Goal: Information Seeking & Learning: Learn about a topic

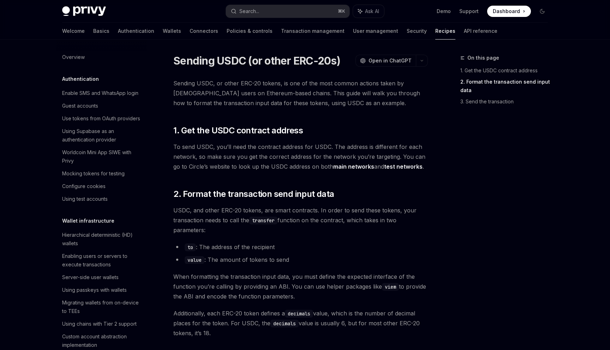
scroll to position [269, 0]
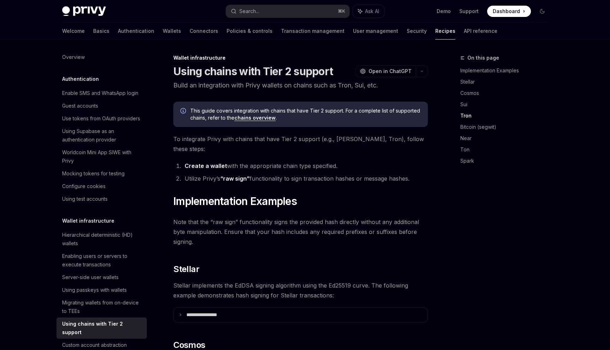
scroll to position [438, 0]
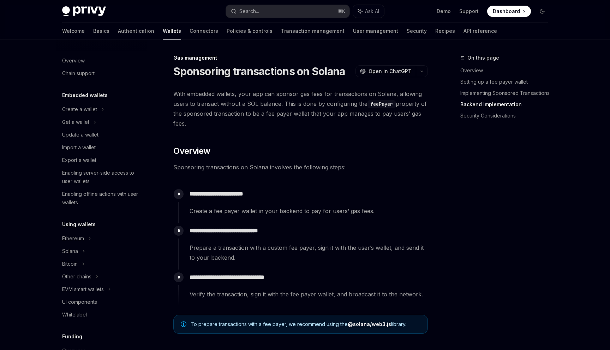
scroll to position [1733, 0]
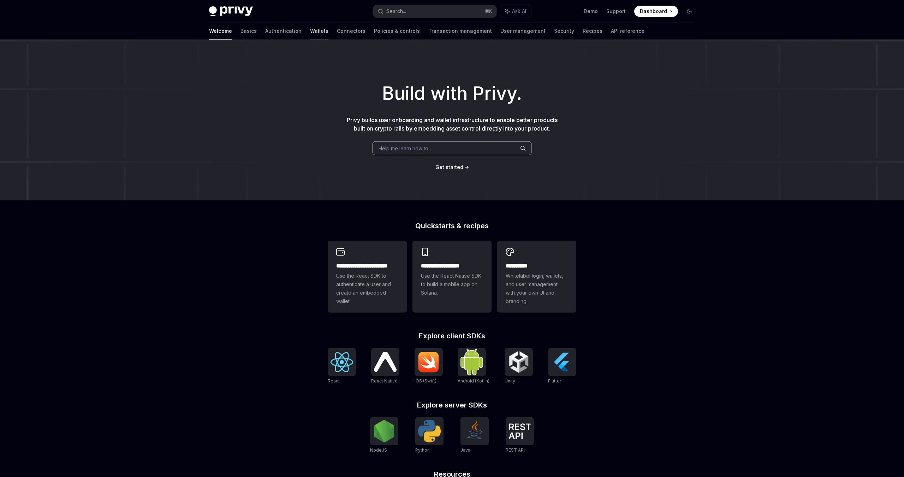
click at [310, 31] on link "Wallets" at bounding box center [319, 31] width 18 height 17
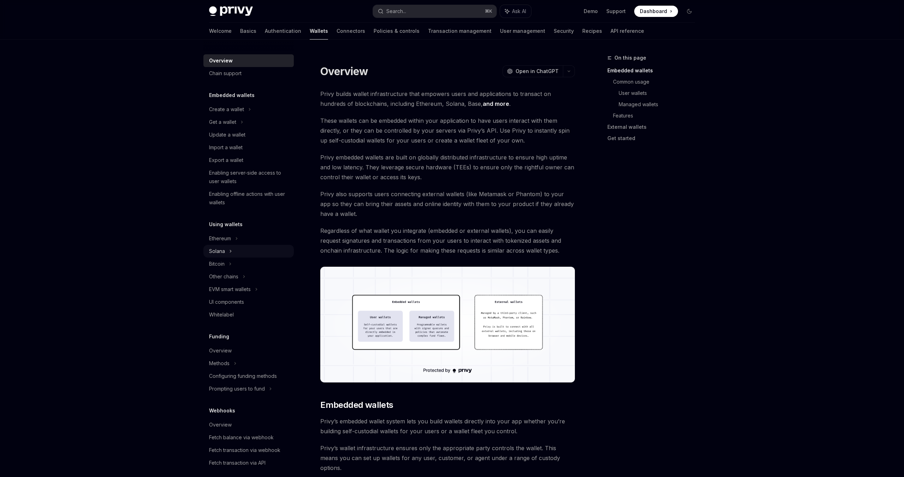
click at [240, 126] on icon at bounding box center [241, 122] width 3 height 8
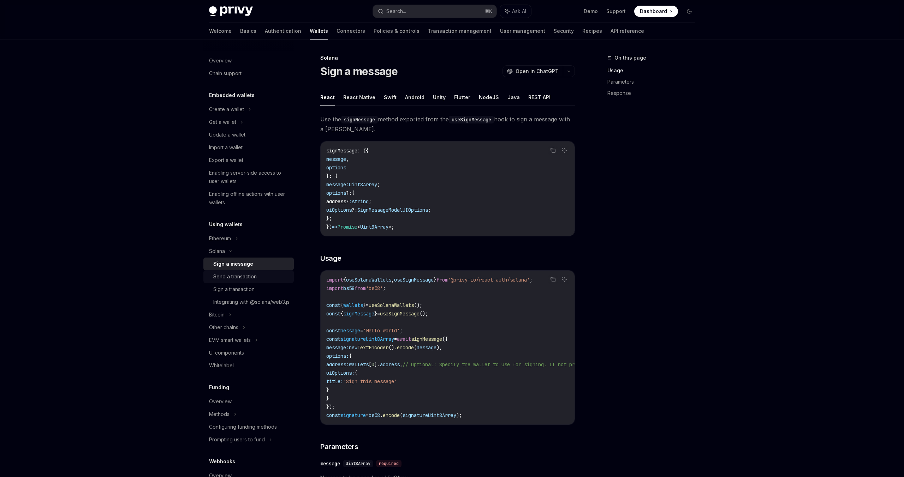
click at [244, 278] on div "Send a transaction" at bounding box center [234, 276] width 43 height 8
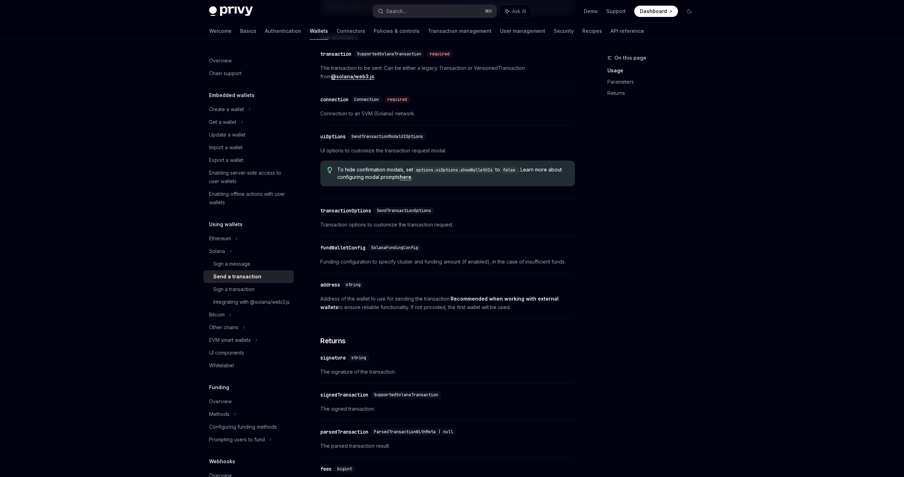
scroll to position [693, 0]
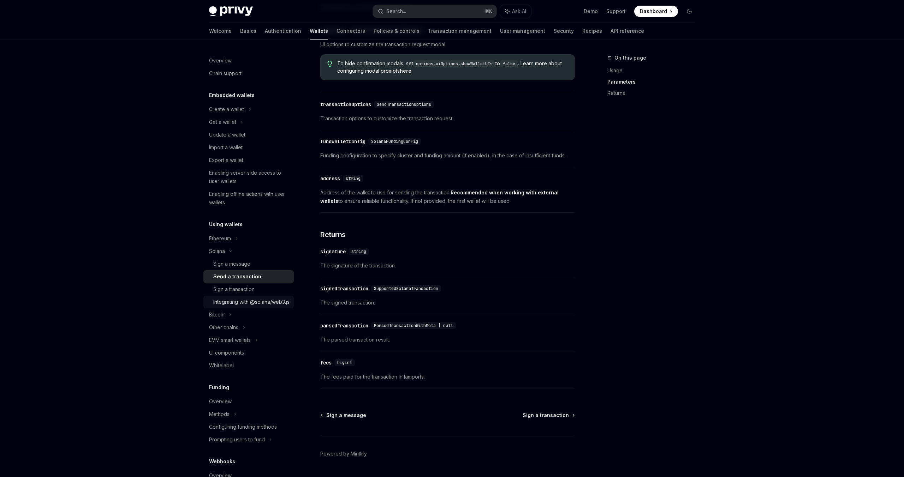
click at [252, 306] on div "Integrating with @solana/web3.js" at bounding box center [251, 302] width 76 height 8
type textarea "*"
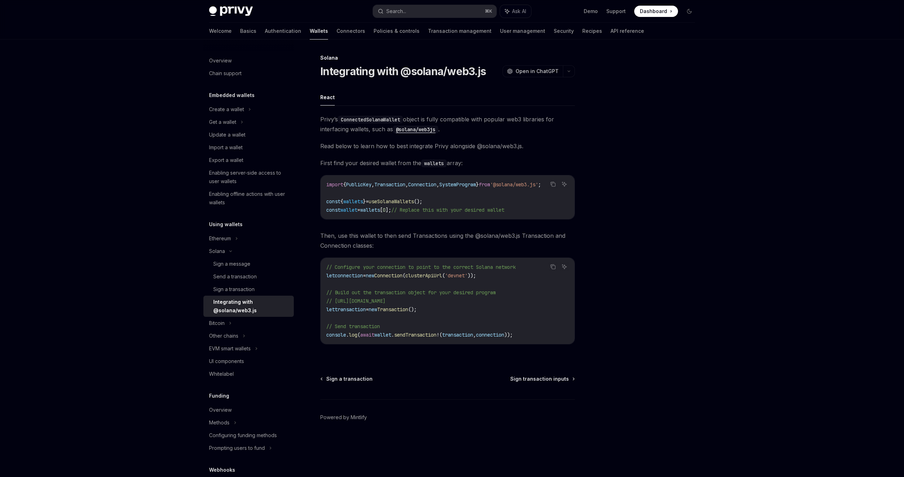
click at [585, 322] on div "Solana Integrating with @solana/web3.js OpenAI Open in ChatGPT OpenAI Open in C…" at bounding box center [451, 259] width 497 height 438
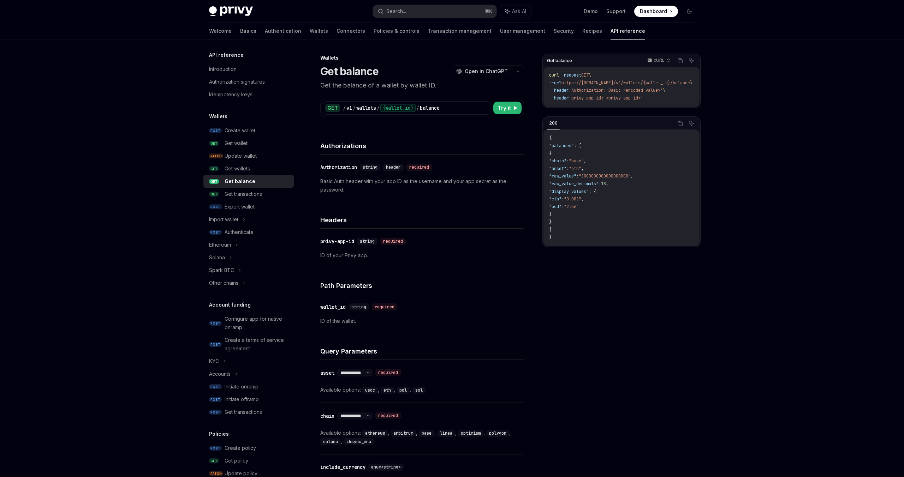
scroll to position [190, 0]
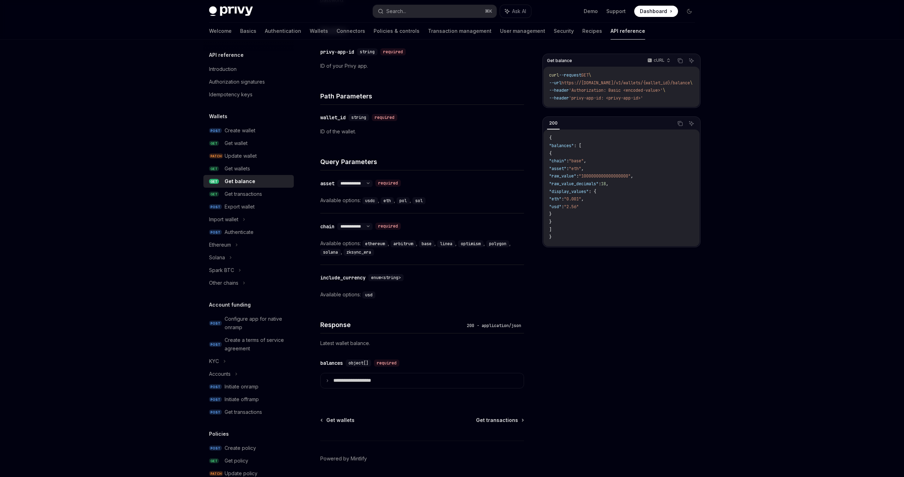
click at [651, 365] on div "Get balance cURL Copy Ask AI curl --request GET \ --url https://api.privy.io/v1…" at bounding box center [621, 266] width 158 height 424
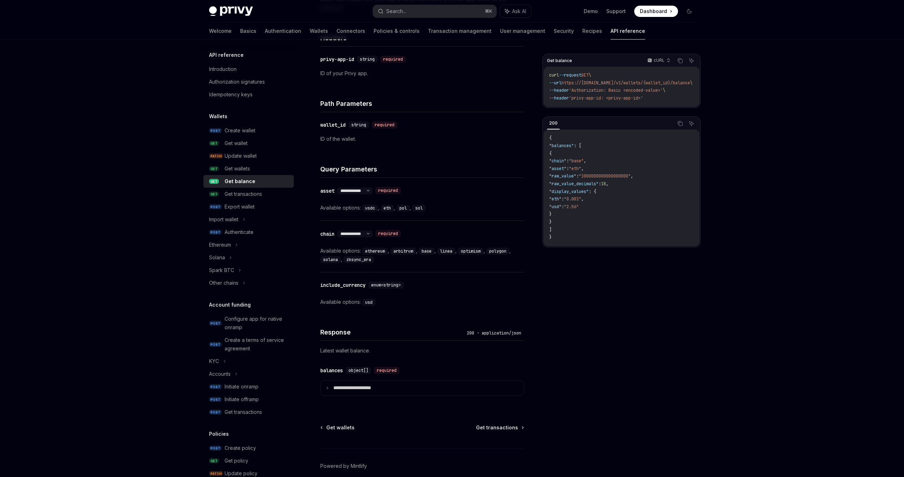
click at [331, 251] on div "Available options: ethereum , arbitrum , base , linea , optimism , polygon , so…" at bounding box center [422, 255] width 204 height 17
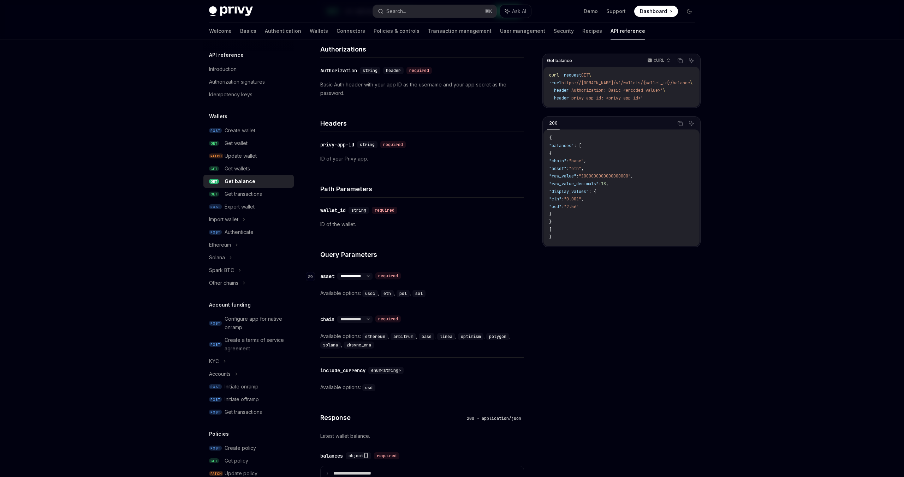
click at [372, 274] on select "**********" at bounding box center [354, 277] width 35 height 6
click at [338, 274] on select "**********" at bounding box center [354, 277] width 35 height 6
click at [542, 345] on div "Get balance cURL Copy Ask AI curl --request GET \ --url https://api.privy.io/v1…" at bounding box center [621, 266] width 158 height 424
click at [761, 169] on div "Privy Docs home page Search... ⌘ K Ask AI Demo Support Dashboard Dashboard Sear…" at bounding box center [452, 248] width 904 height 691
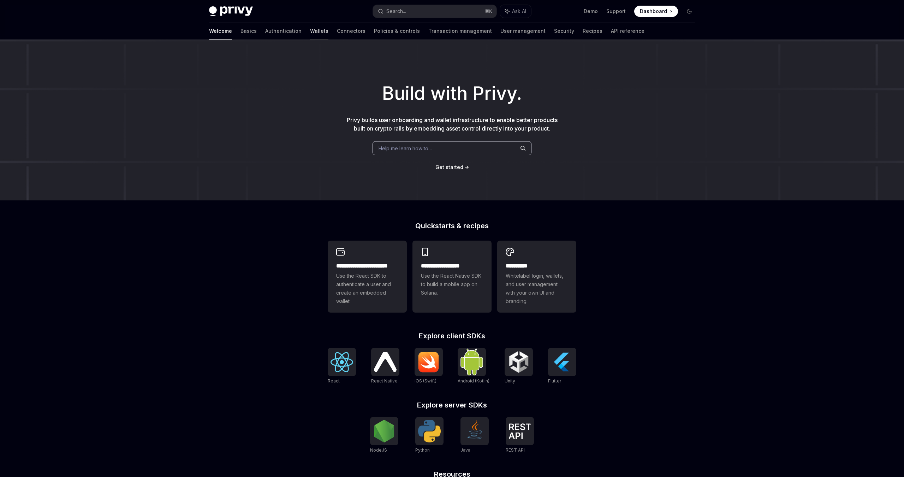
click at [310, 32] on link "Wallets" at bounding box center [319, 31] width 18 height 17
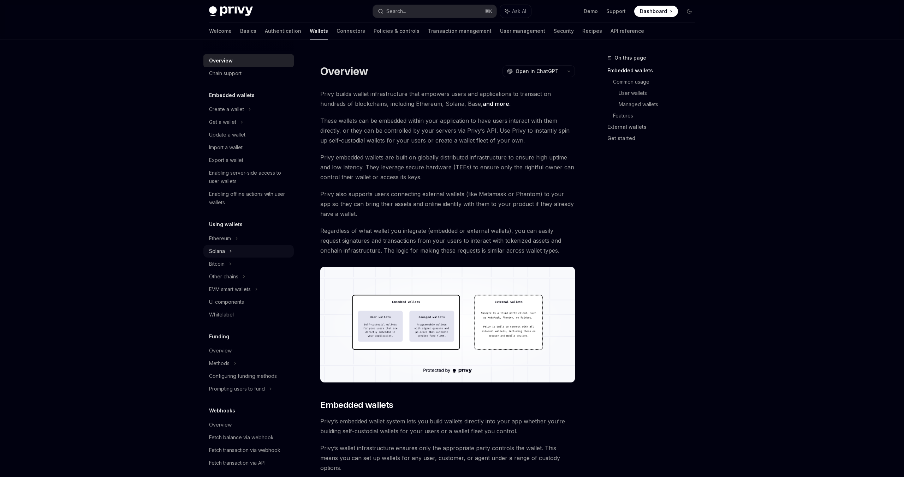
click at [240, 126] on icon at bounding box center [241, 122] width 3 height 8
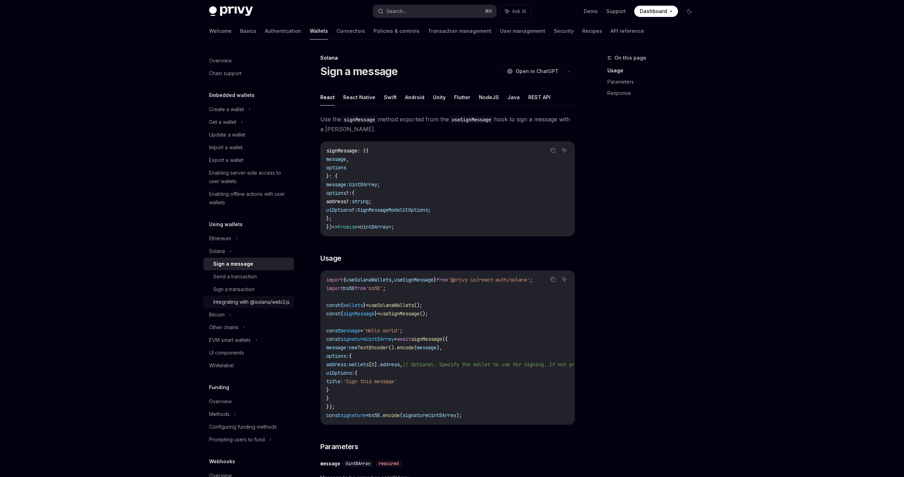
click at [266, 303] on div "Integrating with @solana/web3.js" at bounding box center [251, 302] width 76 height 8
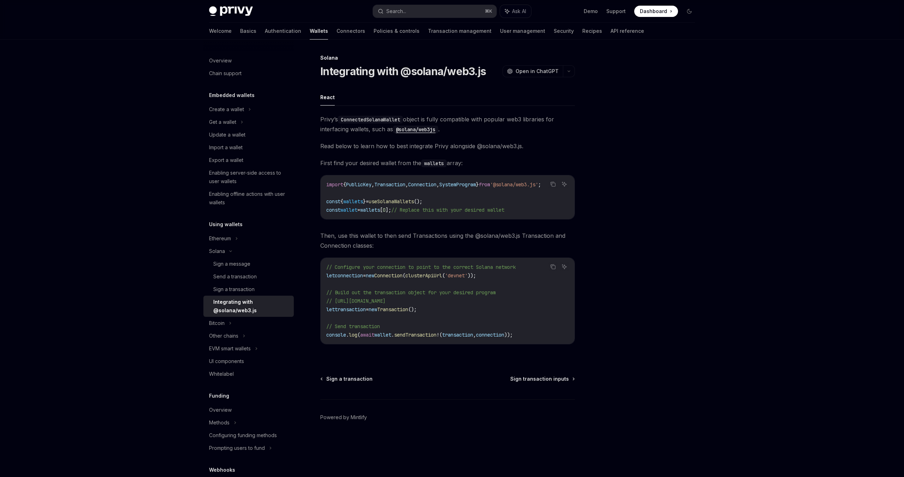
click at [421, 128] on code "@solana/web3js" at bounding box center [415, 130] width 45 height 8
click at [582, 30] on link "Recipes" at bounding box center [592, 31] width 20 height 17
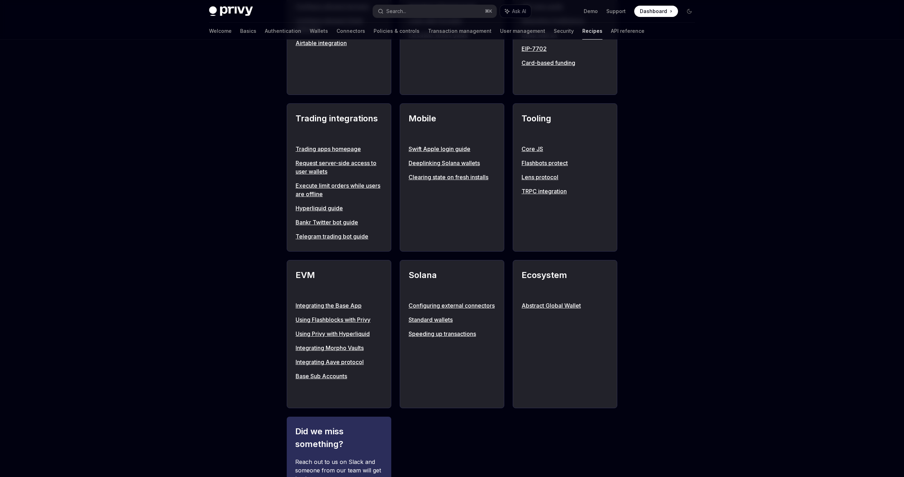
scroll to position [535, 0]
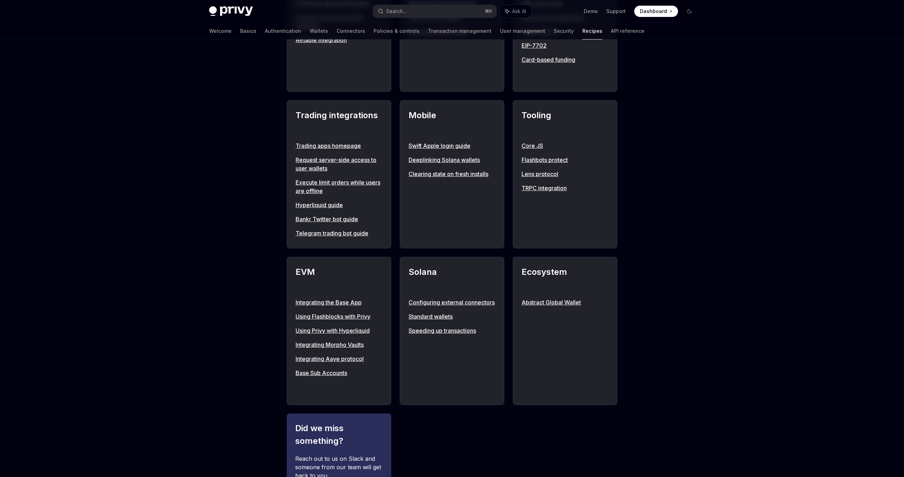
click at [429, 321] on link "Standard wallets" at bounding box center [451, 316] width 87 height 8
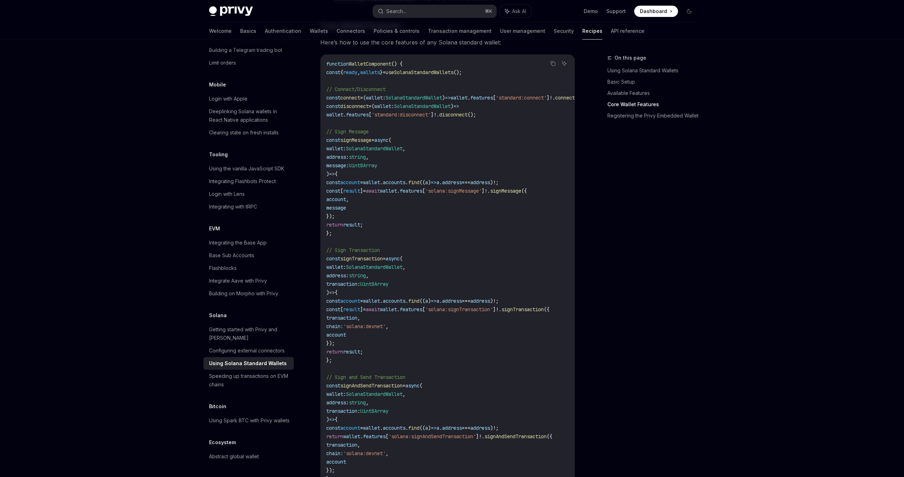
scroll to position [359, 0]
click at [240, 325] on div "Getting started with Privy and [PERSON_NAME]" at bounding box center [249, 333] width 80 height 17
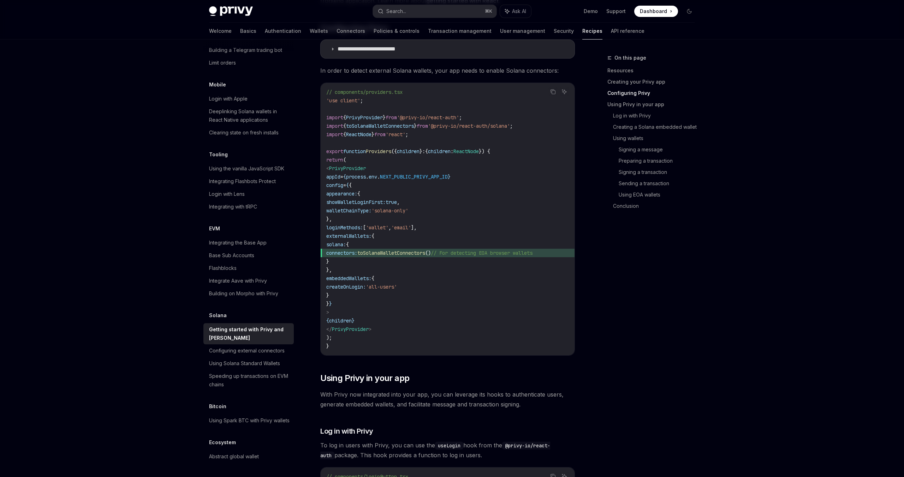
scroll to position [165, 0]
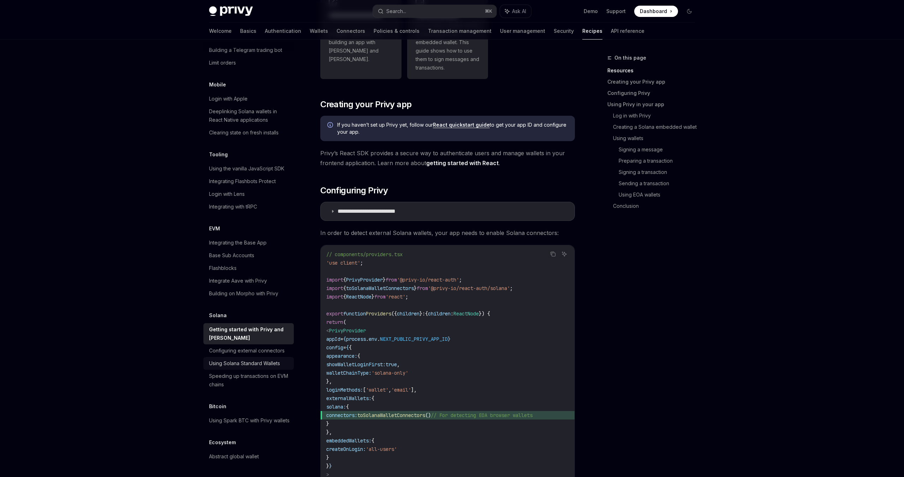
click at [247, 359] on div "Using Solana Standard Wallets" at bounding box center [244, 363] width 71 height 8
type textarea "*"
